Goal: Check status: Check status

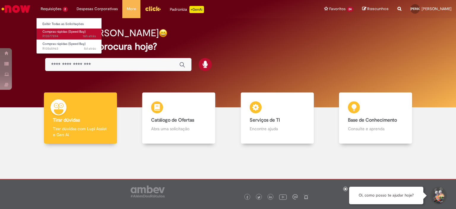
click at [58, 33] on span "Compras rápidas (Speed Buy)" at bounding box center [63, 31] width 43 height 4
click at [60, 34] on span "16h atrás 16 horas atrás R13577894" at bounding box center [68, 36] width 53 height 5
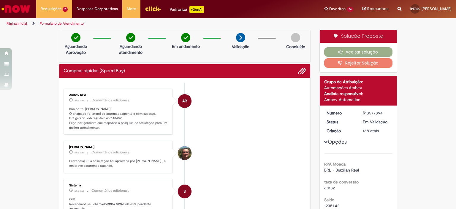
click at [107, 116] on p "Boa noite, [PERSON_NAME]! O chamado foi atendido automaticamente e com sucesso.…" at bounding box center [118, 118] width 99 height 23
copy p "4501484021"
click at [217, 104] on li "AR Ambev RPA 13h atrás 13 horas atrás Comentários adicionais Boa noite, [PERSON…" at bounding box center [185, 112] width 242 height 46
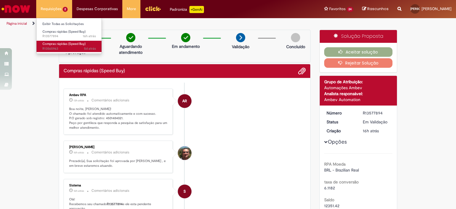
click at [55, 47] on span "5d atrás 5 dias atrás R13565963" at bounding box center [68, 48] width 53 height 5
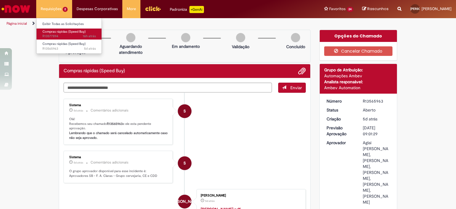
click at [54, 31] on span "Compras rápidas (Speed Buy)" at bounding box center [63, 31] width 43 height 4
